Goal: Find specific page/section: Find specific page/section

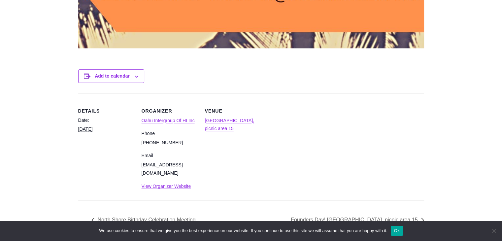
scroll to position [924, 0]
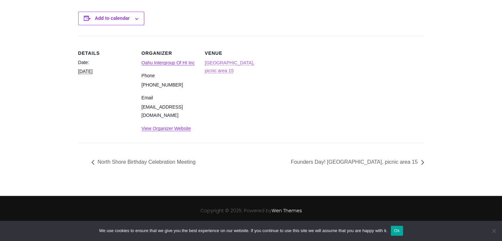
click at [216, 72] on link "[GEOGRAPHIC_DATA], picnic area 15" at bounding box center [230, 67] width 50 height 14
